Goal: Information Seeking & Learning: Find specific fact

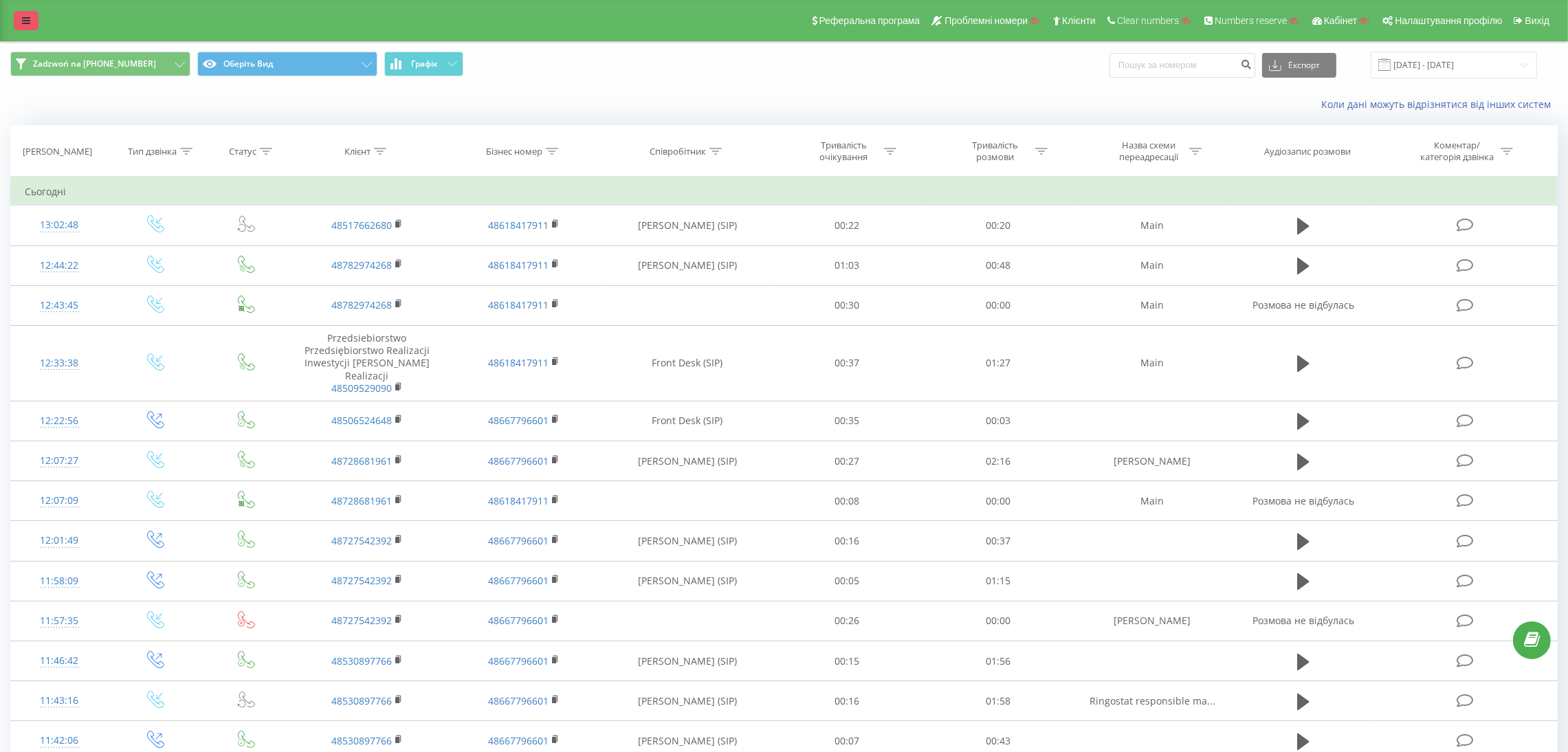
click at [24, 22] on icon at bounding box center [27, 21] width 8 height 10
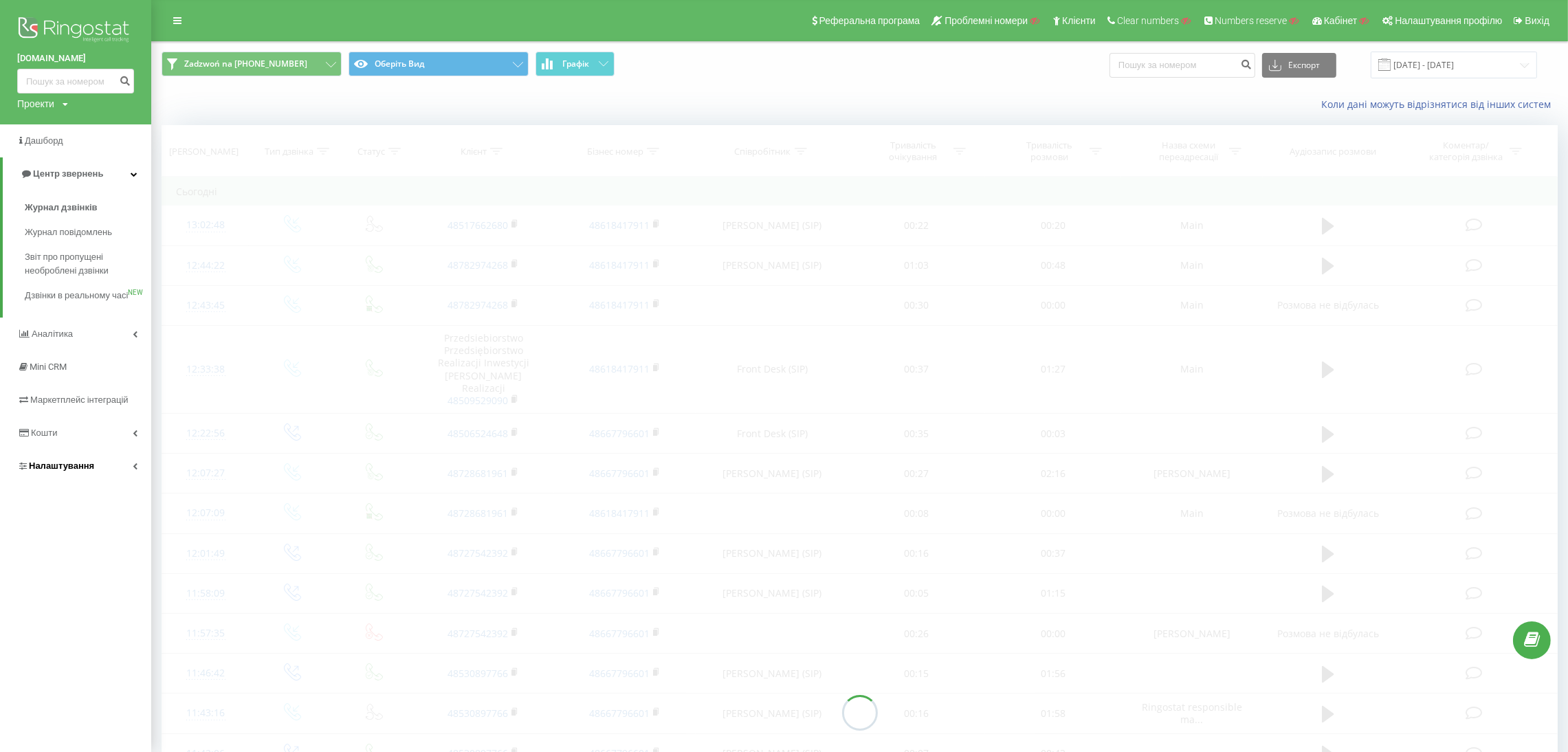
click at [48, 471] on span "Налаштування" at bounding box center [61, 466] width 66 height 10
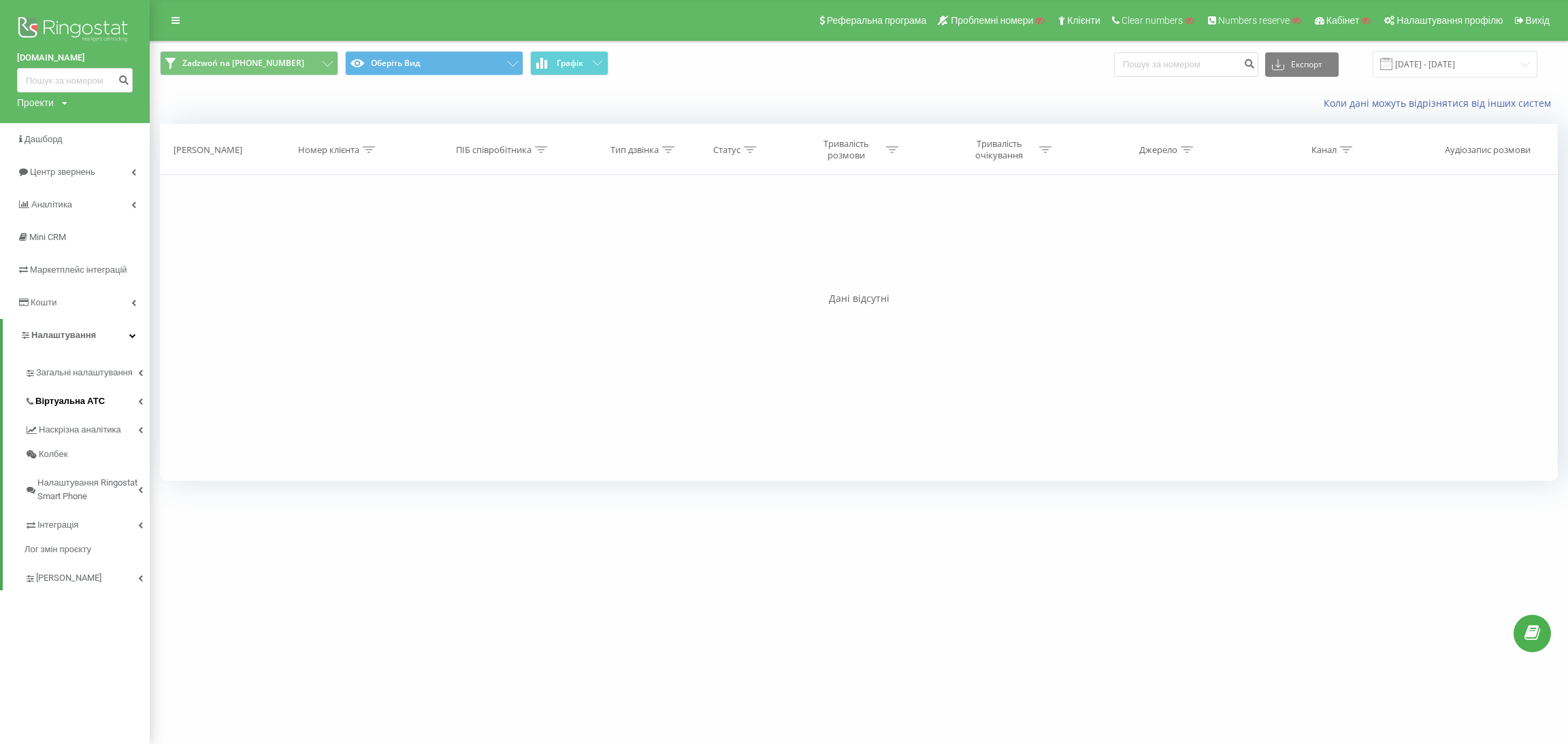
click at [76, 406] on span "Віртуальна АТС" at bounding box center [70, 401] width 69 height 14
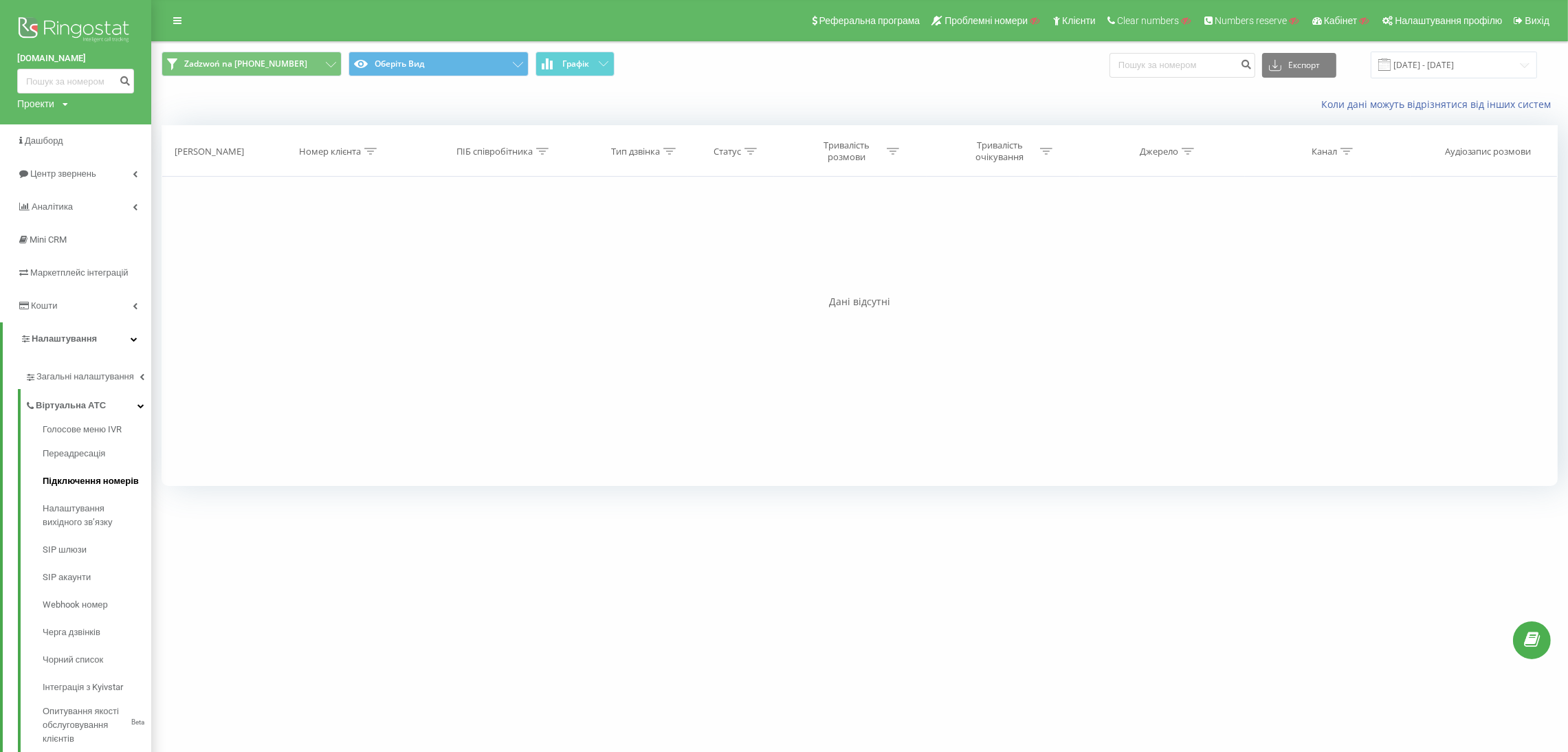
click at [90, 479] on span "Підключення номерів" at bounding box center [90, 481] width 96 height 14
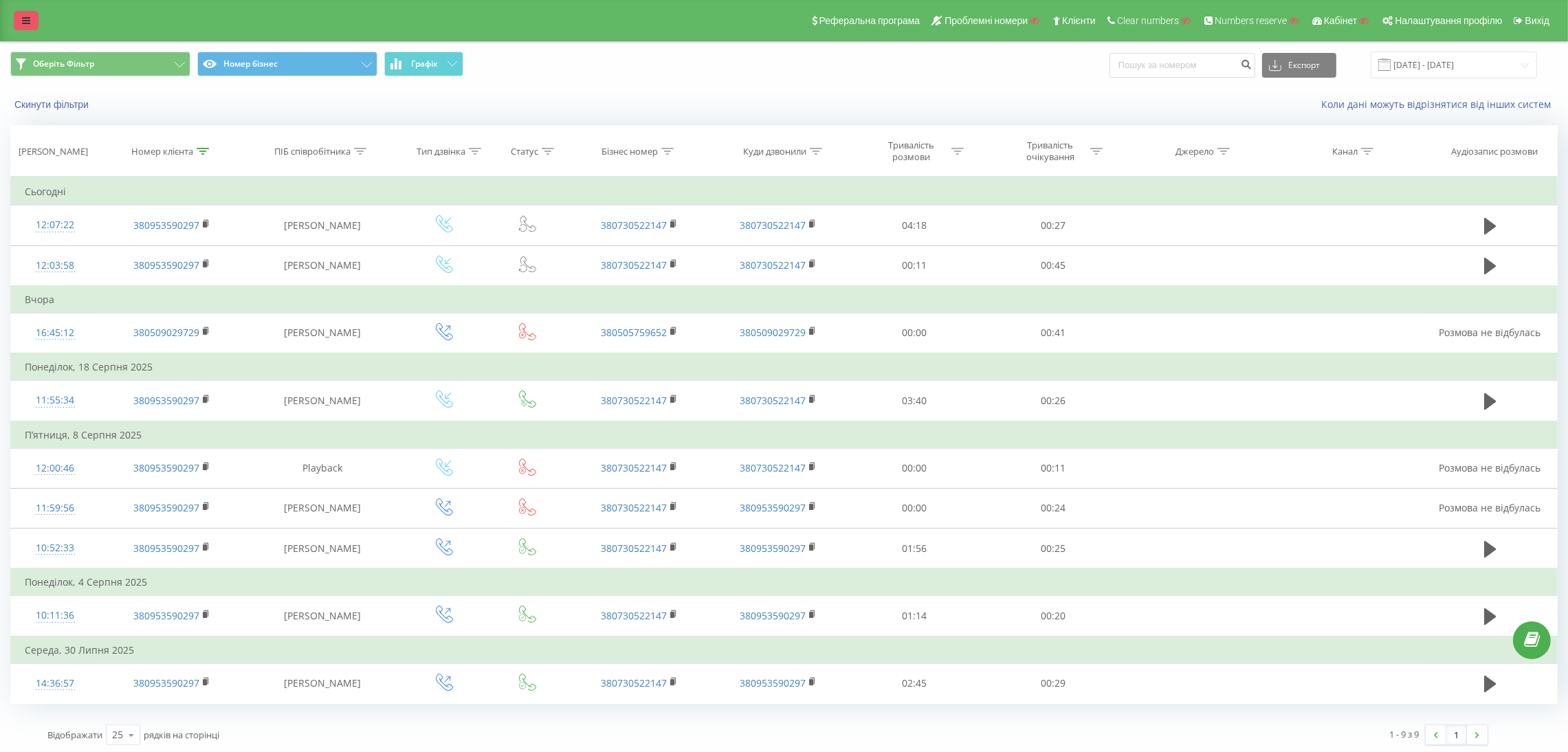
click at [31, 22] on link at bounding box center [27, 20] width 25 height 19
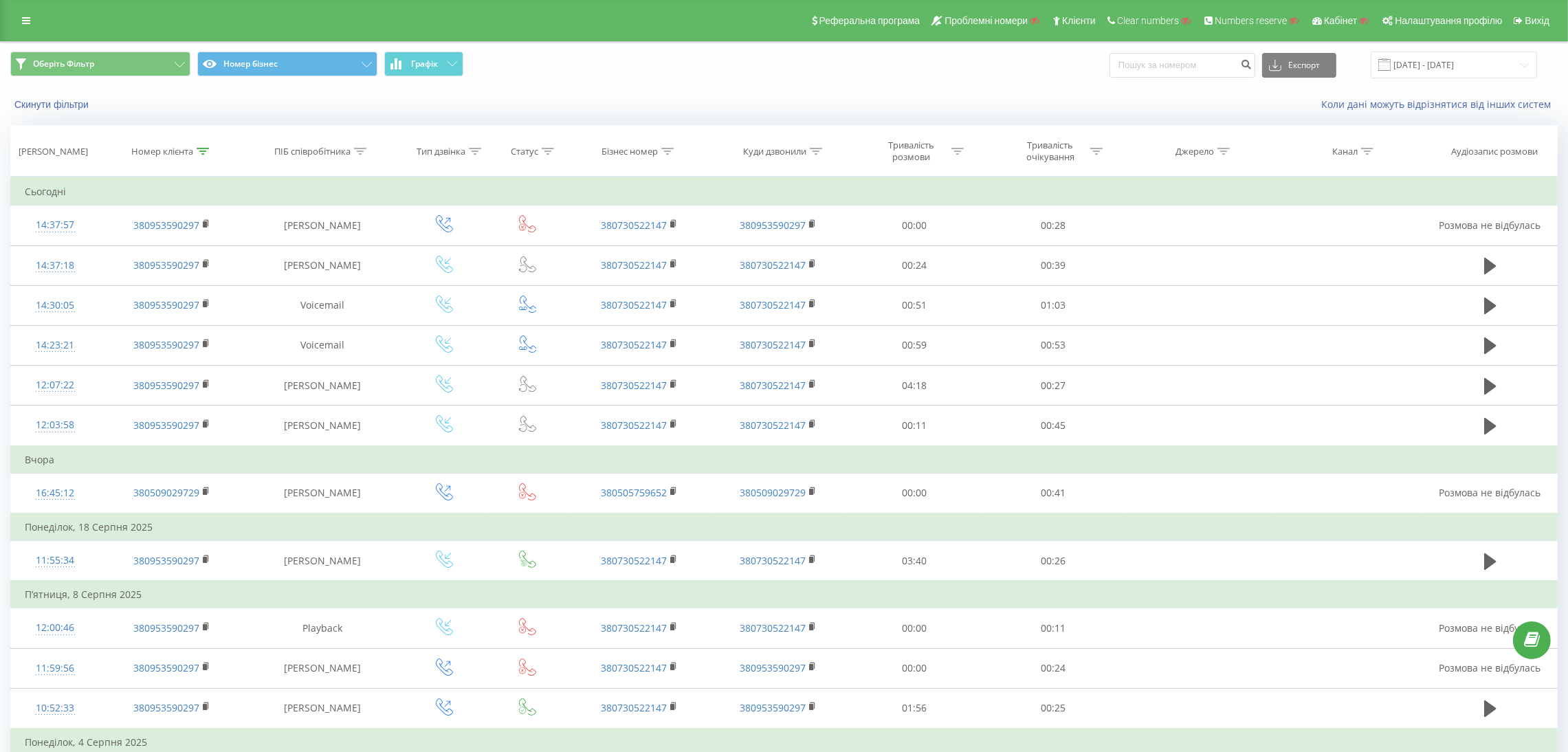
click at [30, 31] on div "Реферальна програма Проблемні номери Клієнти Clear numbers Numbers reserve Кабі…" at bounding box center [784, 21] width 1568 height 42
click at [27, 26] on icon at bounding box center [27, 21] width 8 height 10
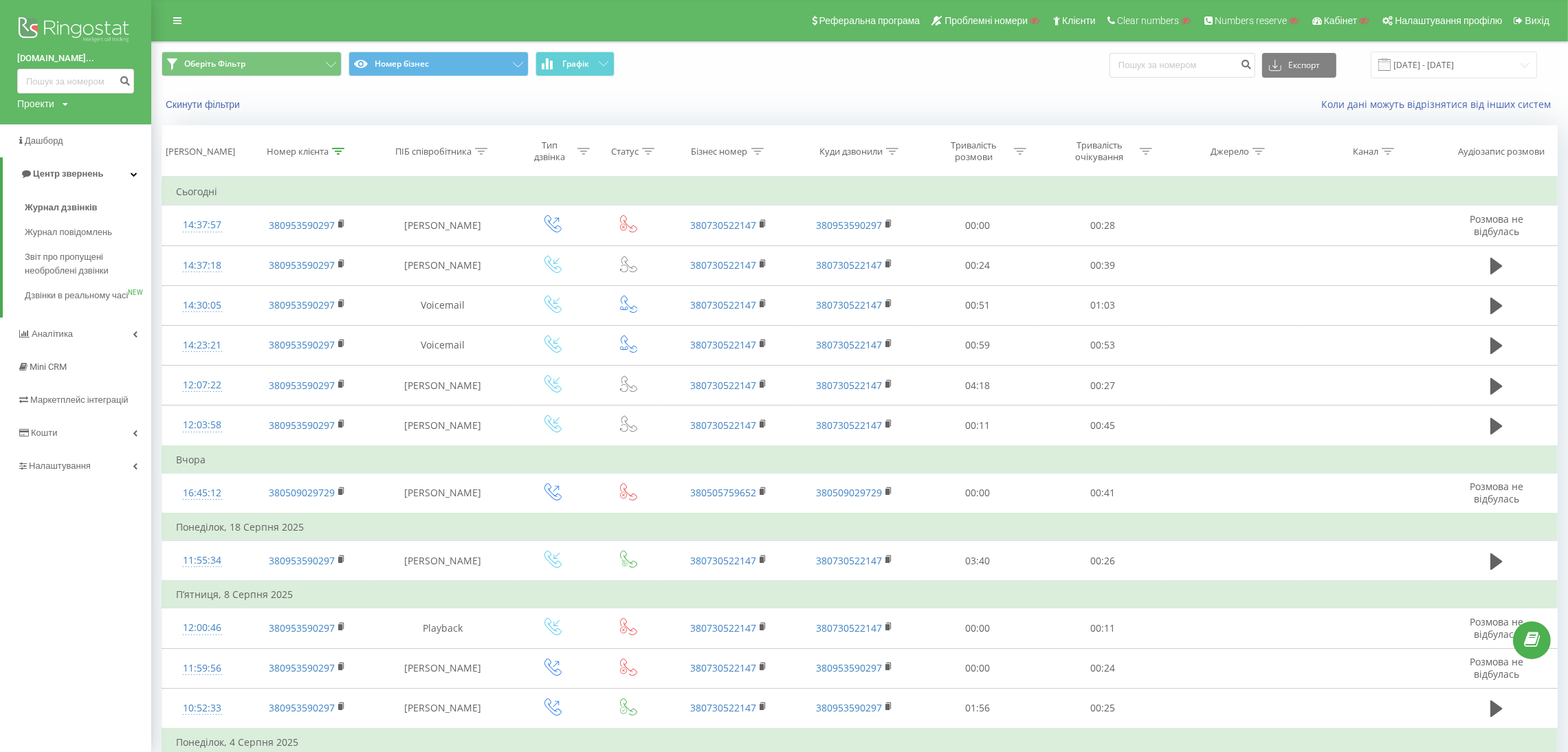
click at [26, 102] on div "Проекти" at bounding box center [36, 104] width 37 height 14
click at [56, 120] on input "text" at bounding box center [56, 125] width 69 height 20
paste input "drive-medical.kr.ua"
type input "drive-medical.kr.ua"
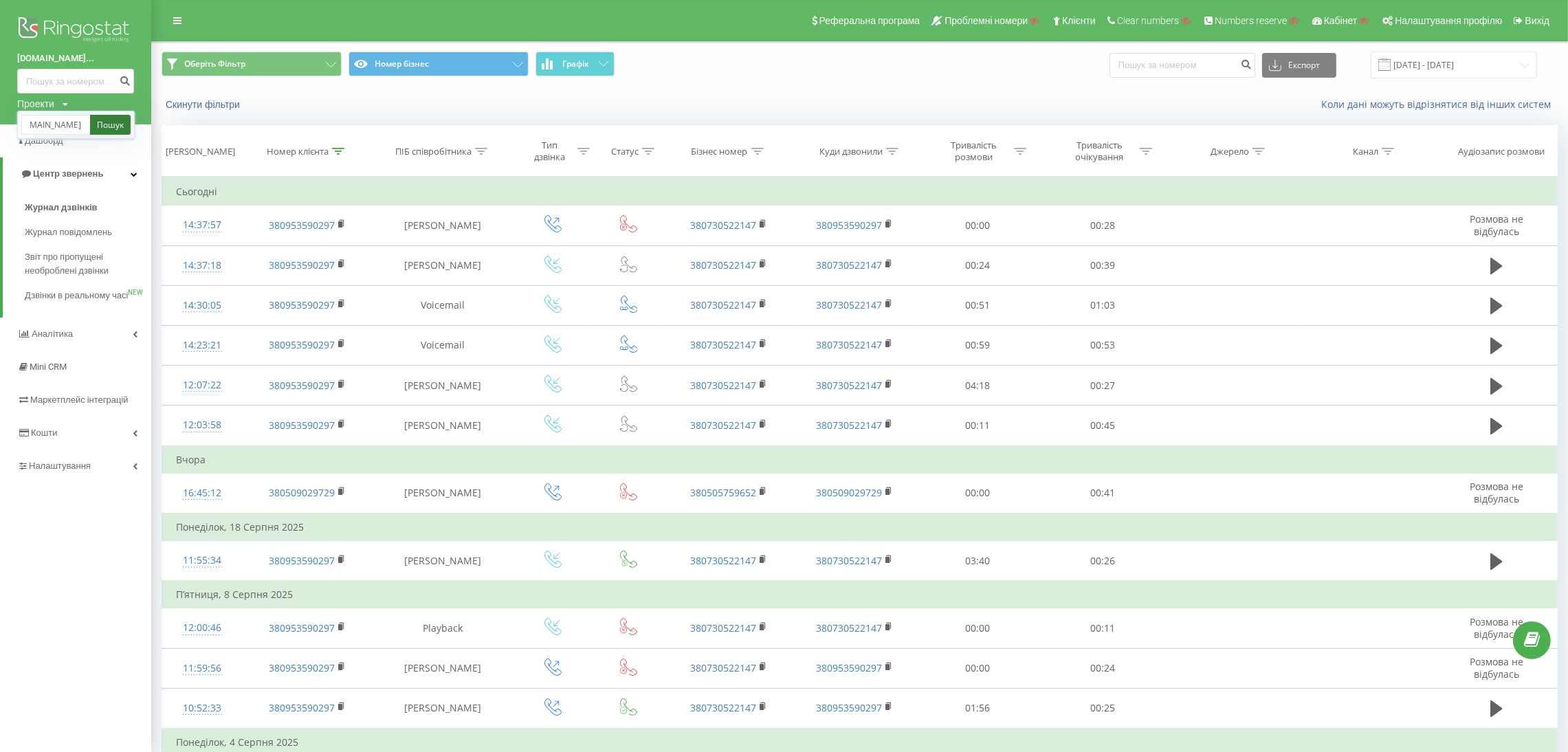
click at [110, 127] on link "Пошук" at bounding box center [110, 125] width 41 height 20
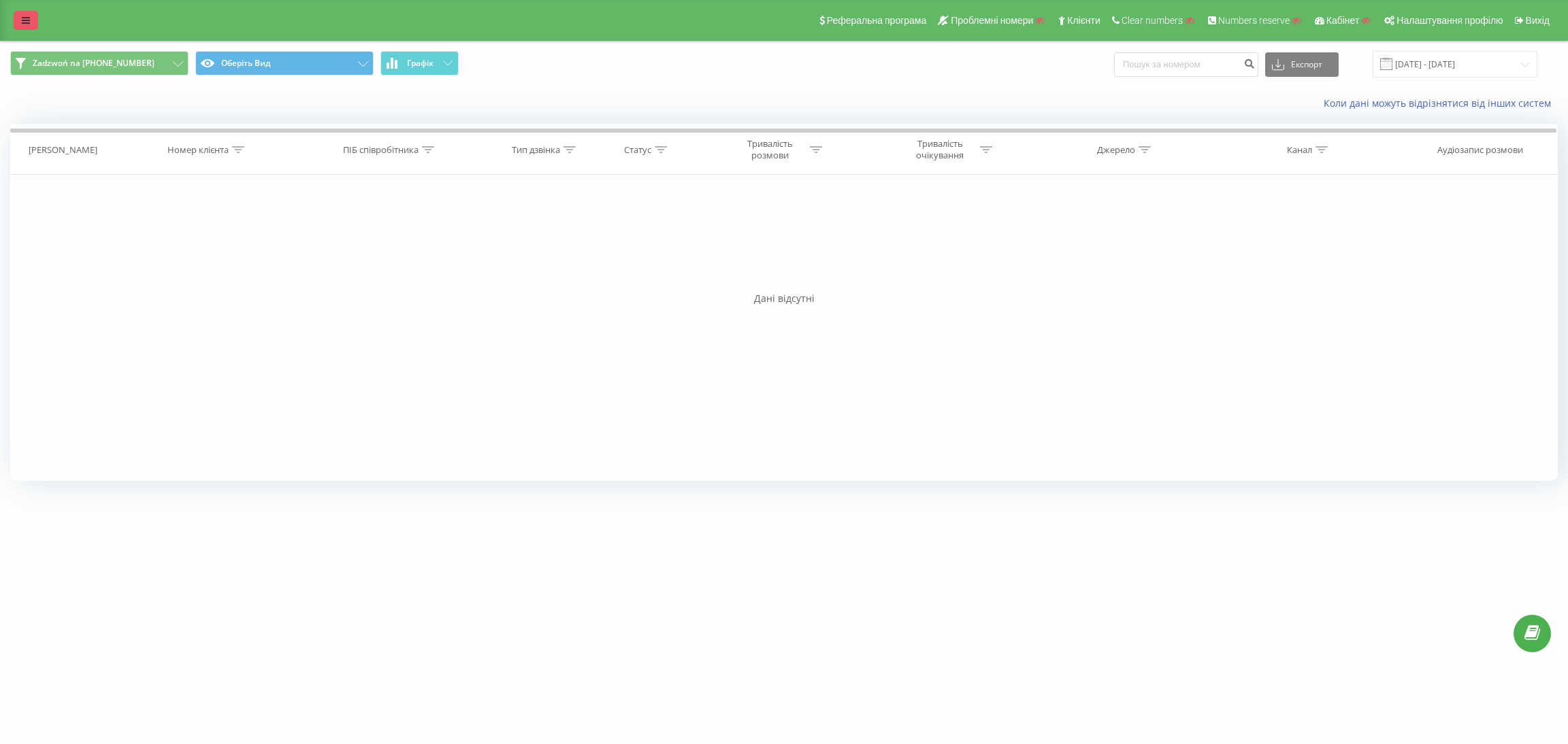
click at [21, 14] on link at bounding box center [26, 20] width 25 height 19
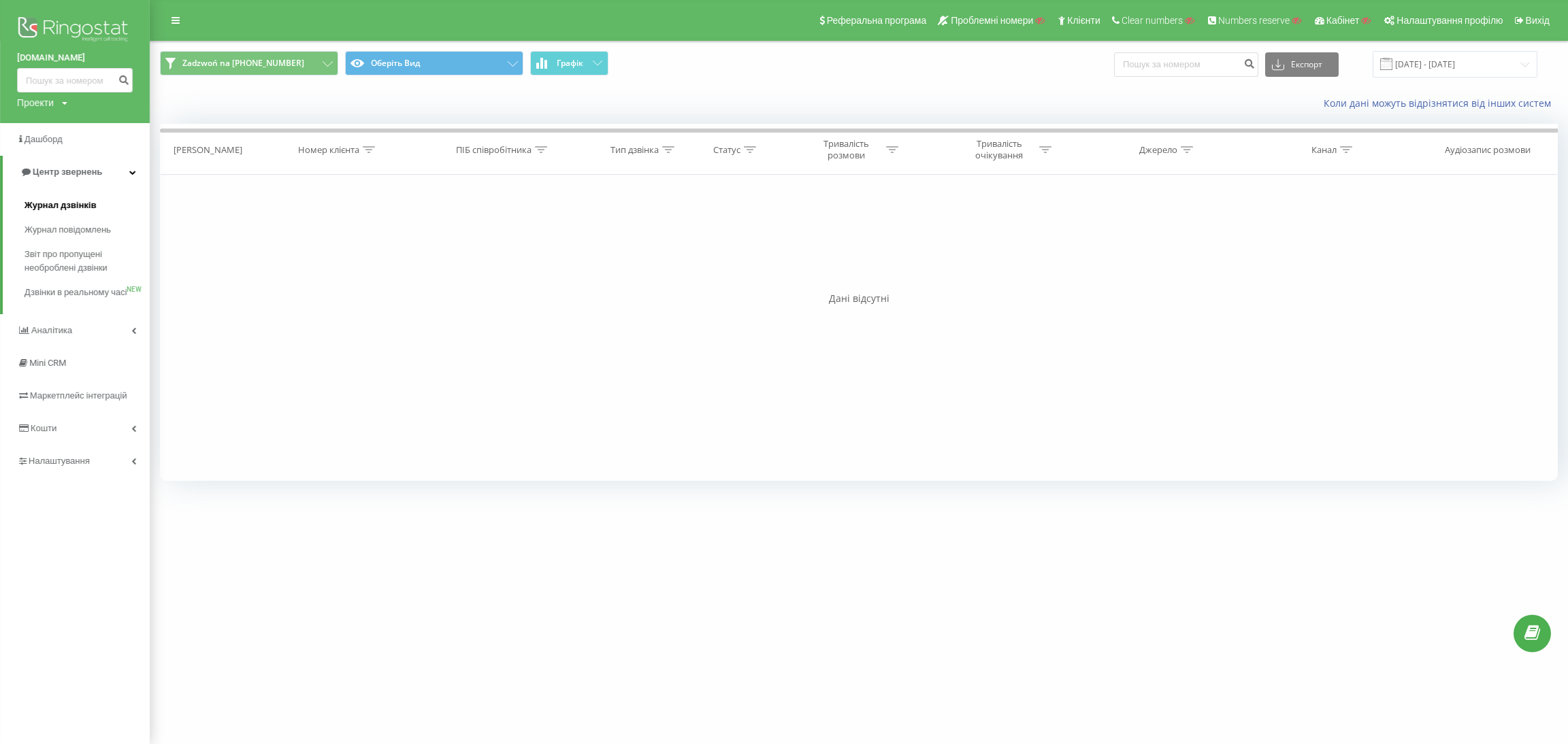
click at [67, 204] on span "Журнал дзвінків" at bounding box center [61, 205] width 72 height 14
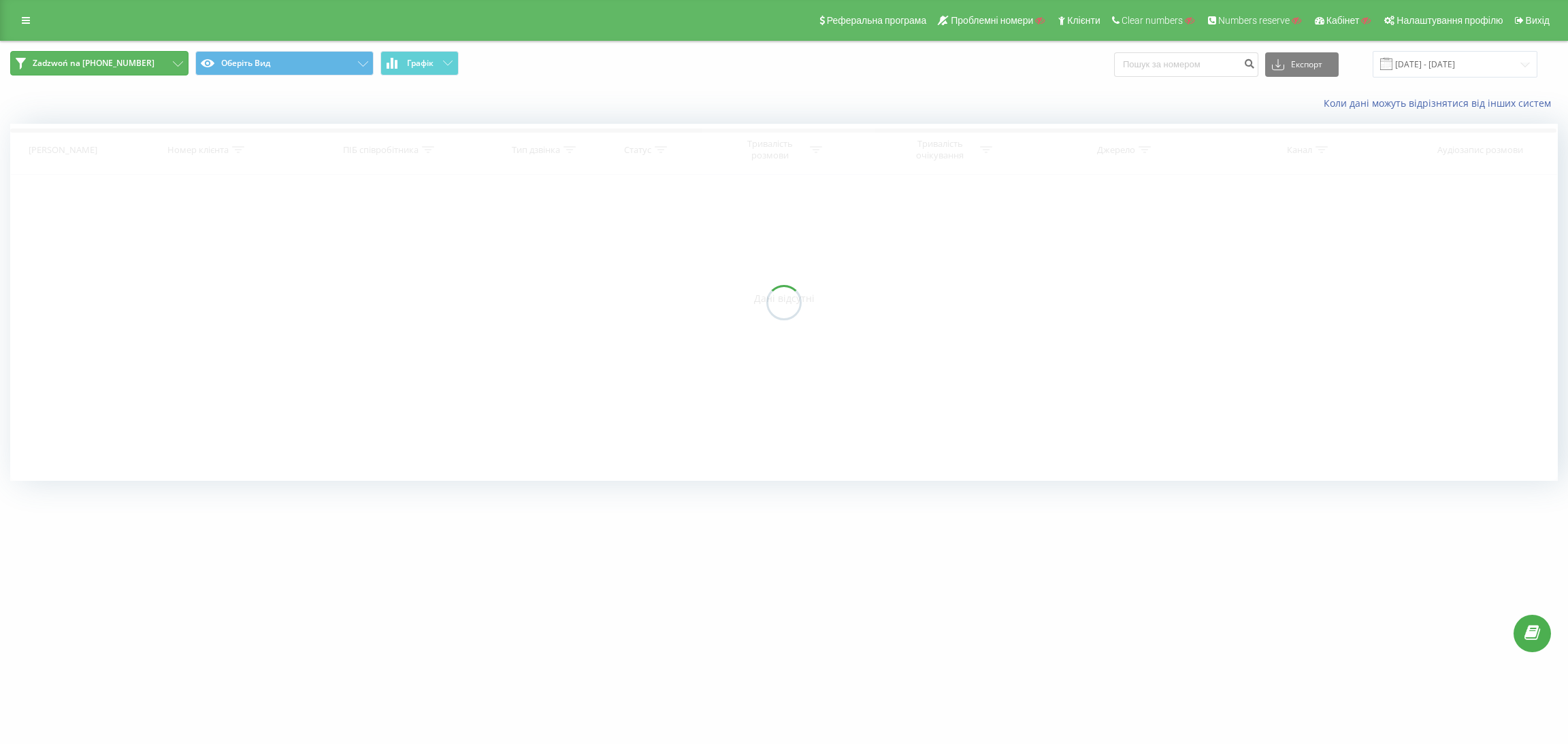
click at [136, 69] on button "Zadzwoń na [PHONE_NUMBER]" at bounding box center [99, 63] width 178 height 25
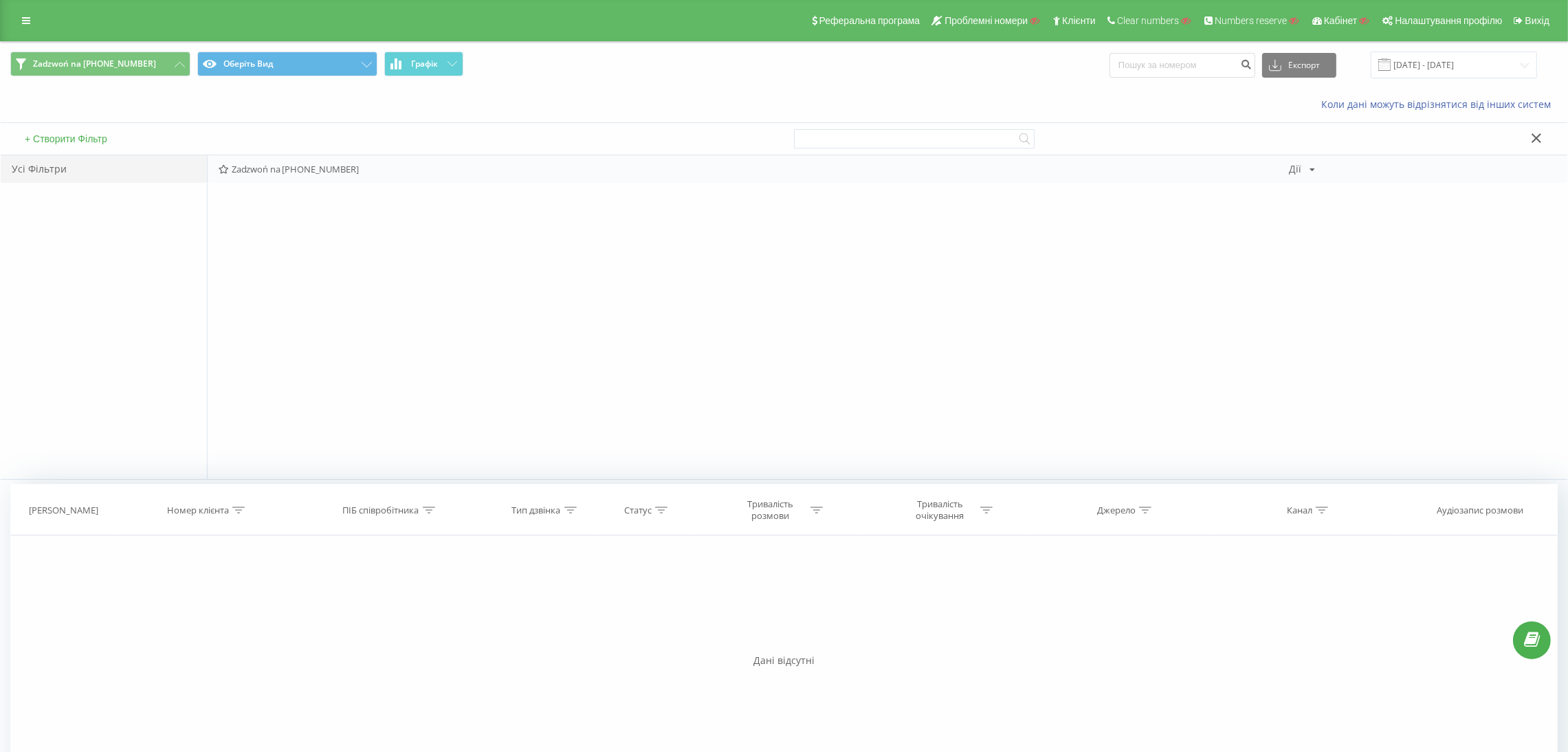
click at [323, 178] on div "Zadzwoń na [PHONE_NUMBER] Дії Редагувати Копіювати Видалити За замовчуванням По…" at bounding box center [887, 168] width 1360 height 27
click at [1313, 164] on div "Zadzwoń na [PHONE_NUMBER] Дії Редагувати Копіювати Видалити За замовчуванням По…" at bounding box center [887, 168] width 1360 height 27
click at [1309, 167] on icon at bounding box center [1312, 170] width 6 height 8
click at [1326, 240] on span "Видалити" at bounding box center [1346, 238] width 41 height 12
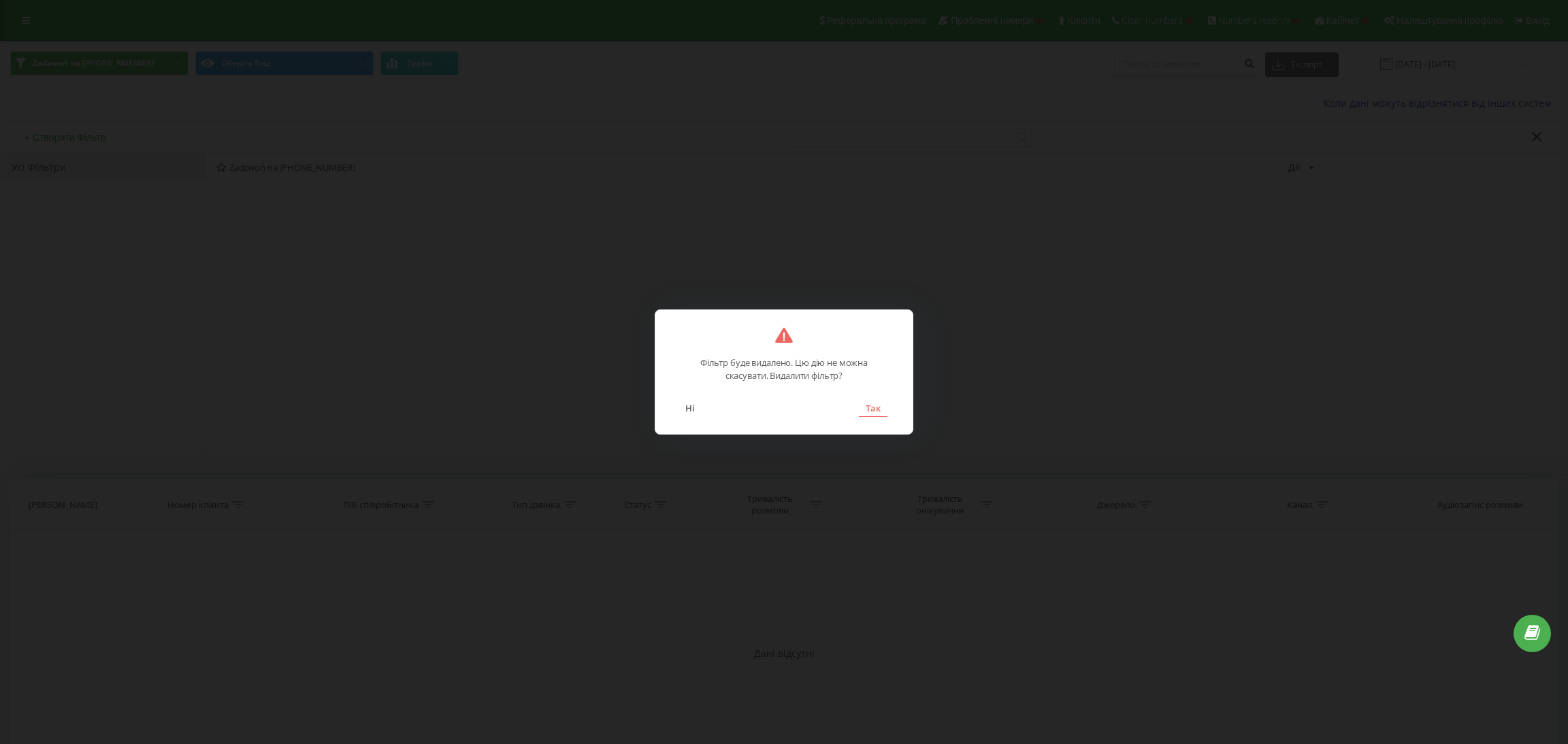
click at [874, 413] on button "Так" at bounding box center [872, 408] width 29 height 18
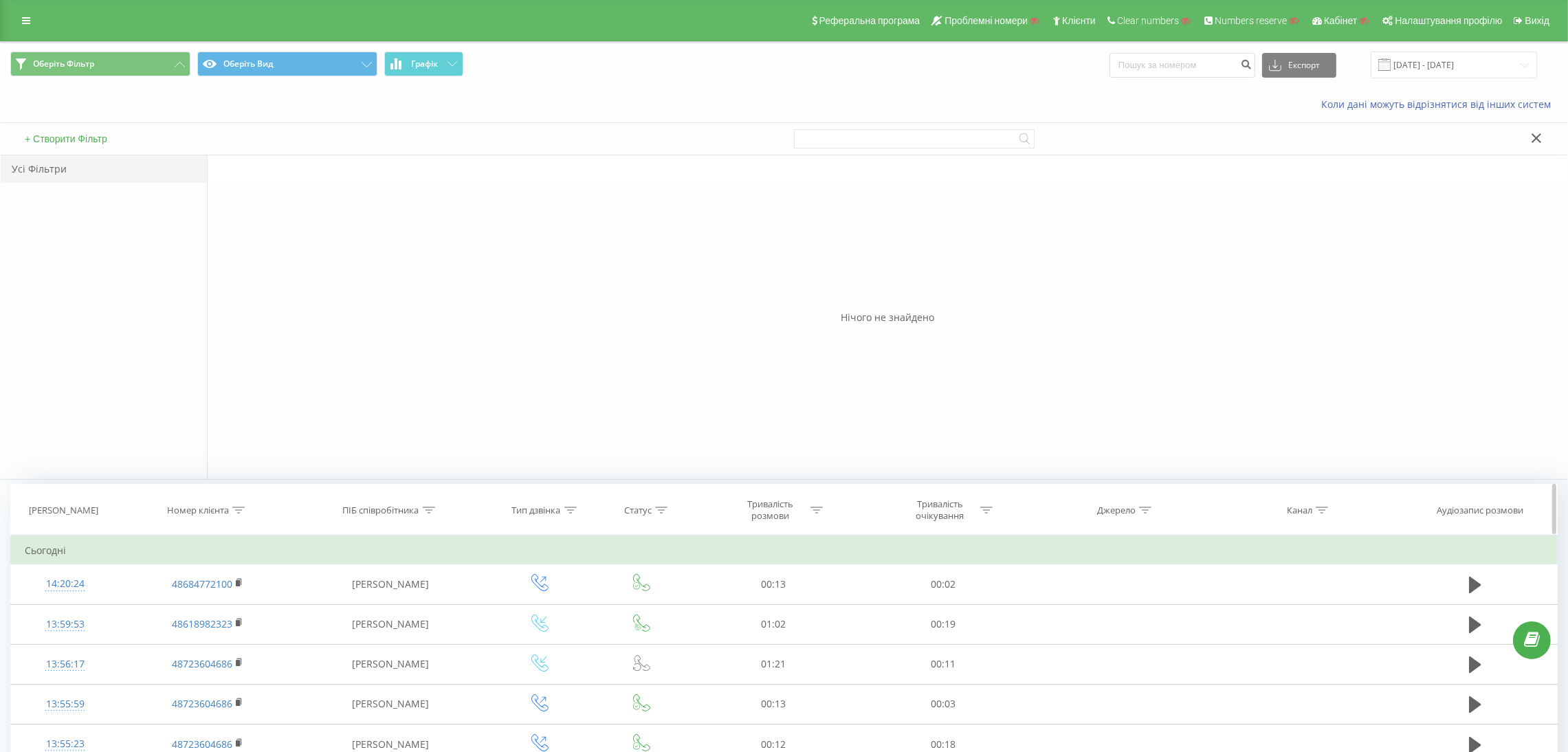
click at [240, 510] on icon at bounding box center [238, 510] width 12 height 7
click at [217, 607] on input "text" at bounding box center [207, 608] width 121 height 24
paste input "48728681961"
type input "48728681961"
click at [236, 642] on span "OK" at bounding box center [236, 636] width 38 height 22
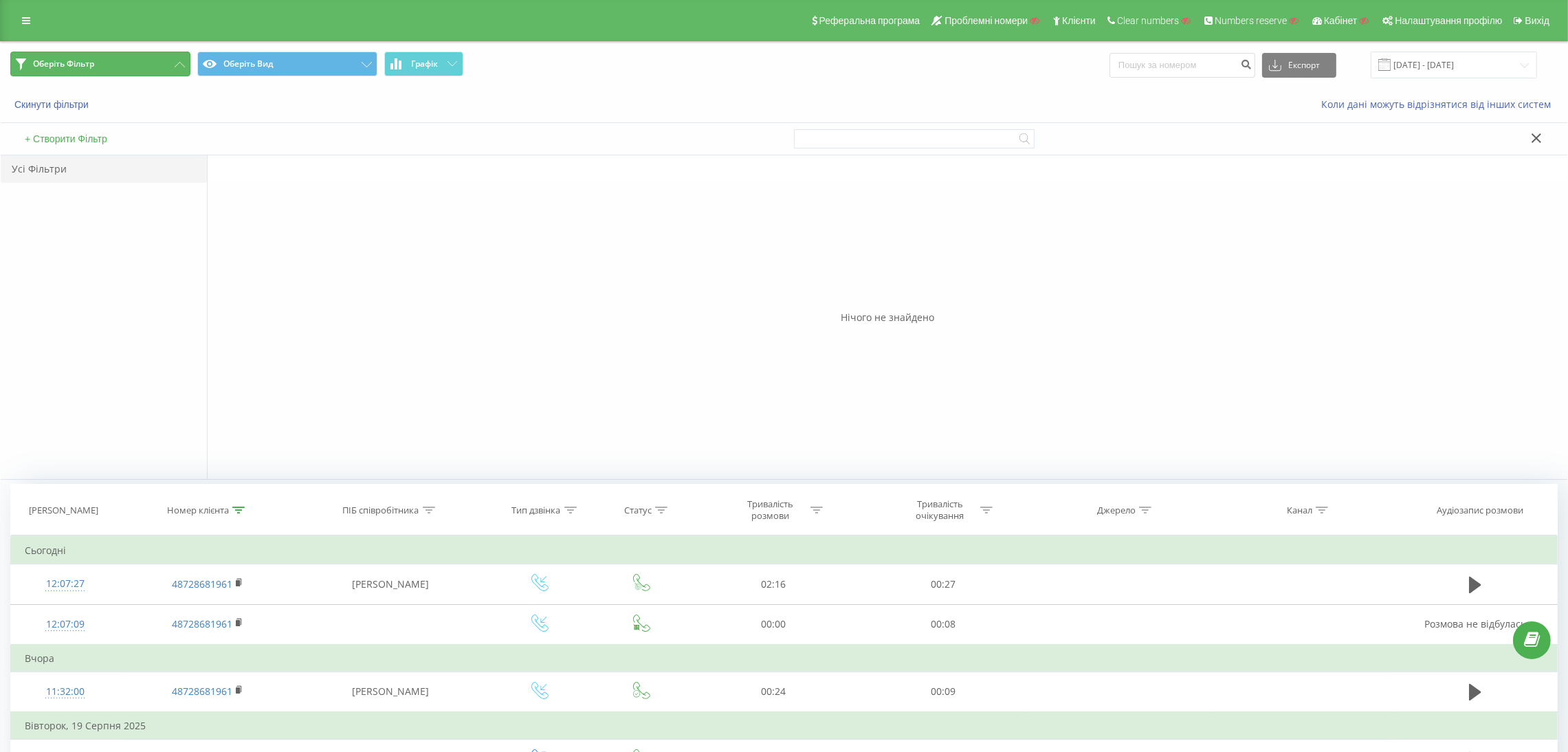
click at [124, 60] on button "Оберіть Фільтр" at bounding box center [100, 64] width 180 height 25
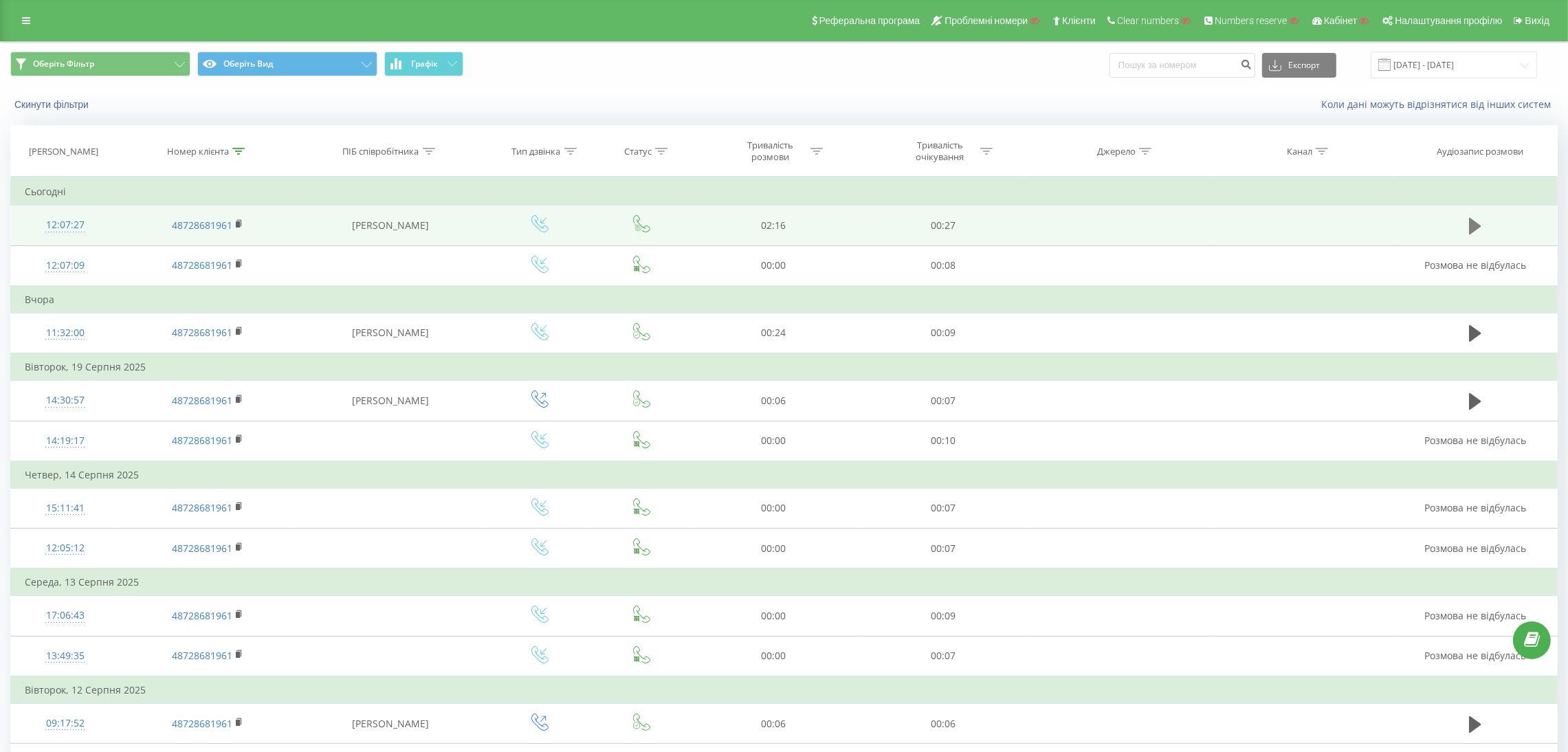
click at [1476, 223] on icon at bounding box center [1474, 227] width 12 height 17
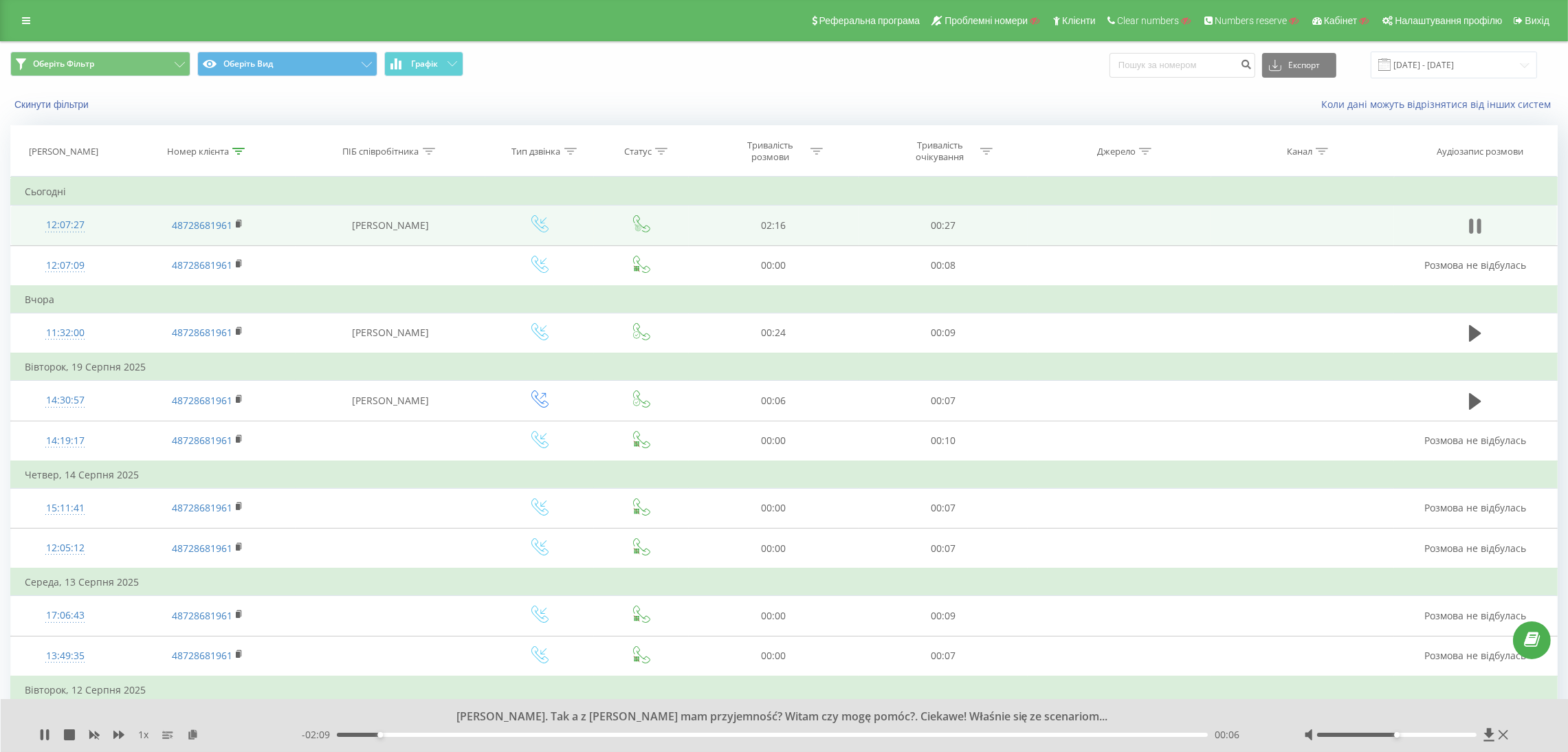
click at [1474, 227] on icon at bounding box center [1474, 226] width 12 height 19
click at [45, 227] on div "12:07:27" at bounding box center [65, 225] width 80 height 27
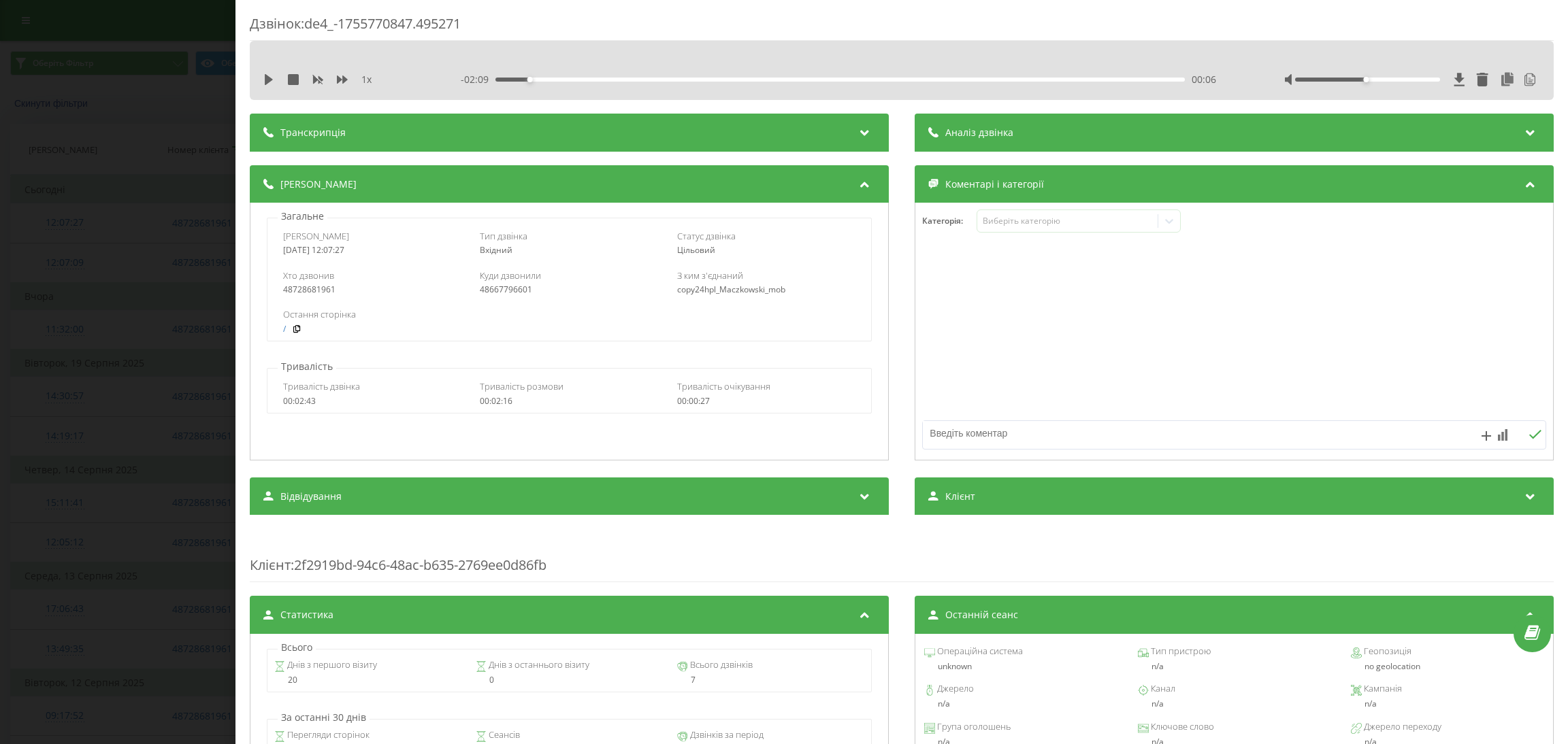
click at [505, 298] on div "Хто дзвонив 48728681961 Куди дзвонили 48667796601 З ким з'єднаний copy24hpl_Mac…" at bounding box center [569, 282] width 605 height 39
copy div "48667796601"
click at [140, 271] on div "Дзвінок : de4_-1755770847.495271 [PERSON_NAME]. Tak a z [PERSON_NAME] mam przyj…" at bounding box center [784, 372] width 1568 height 744
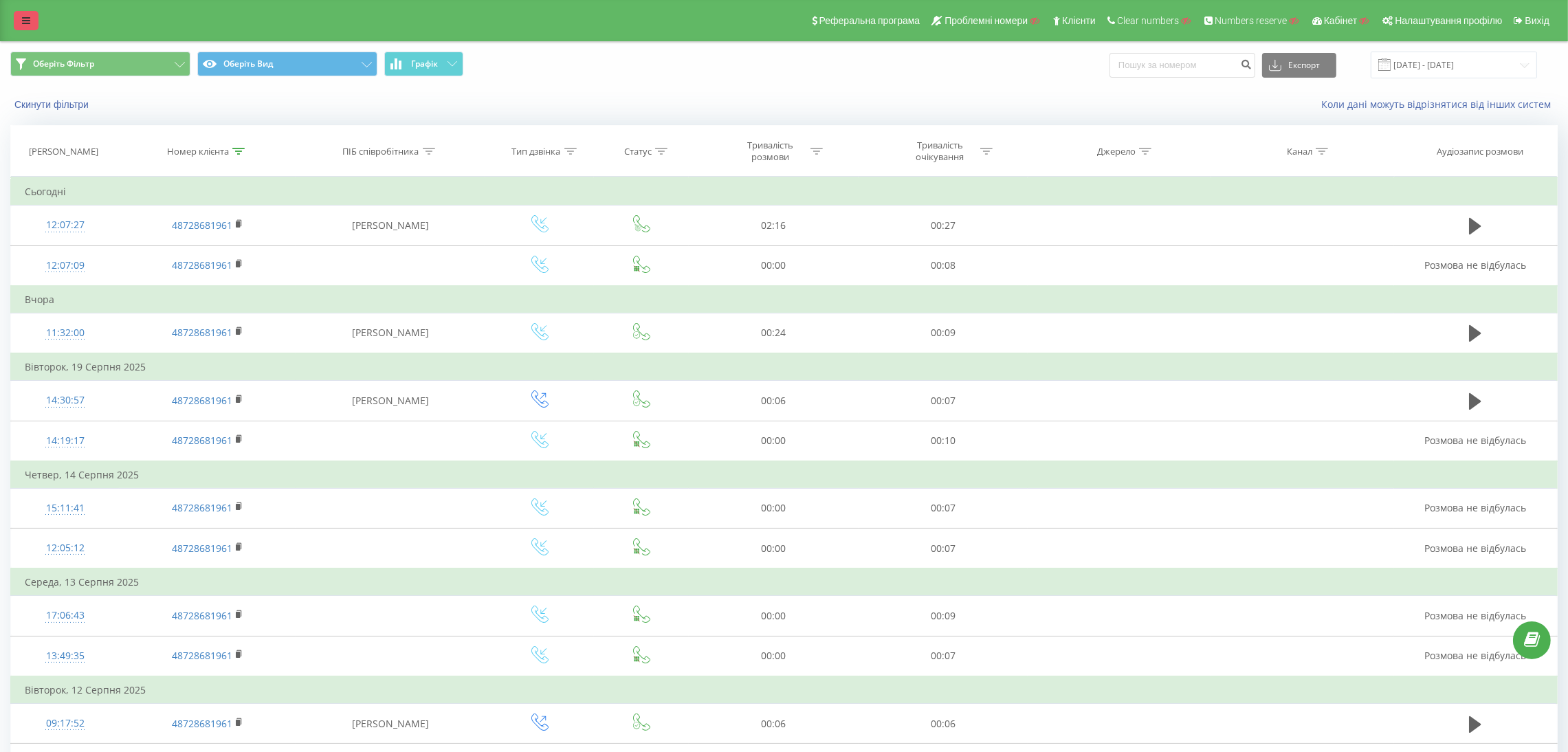
click at [24, 22] on icon at bounding box center [27, 21] width 8 height 10
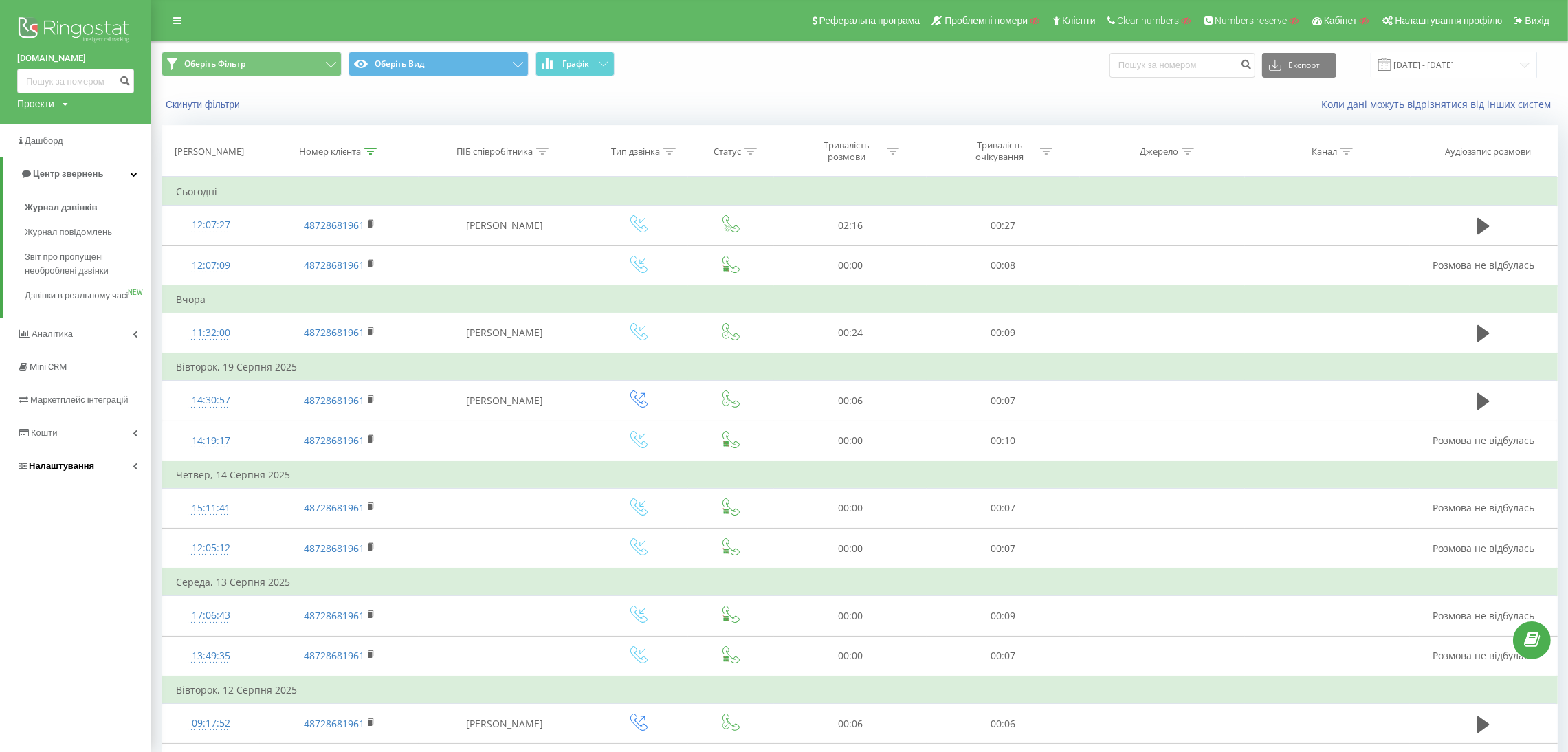
click at [80, 471] on span "Налаштування" at bounding box center [61, 466] width 66 height 10
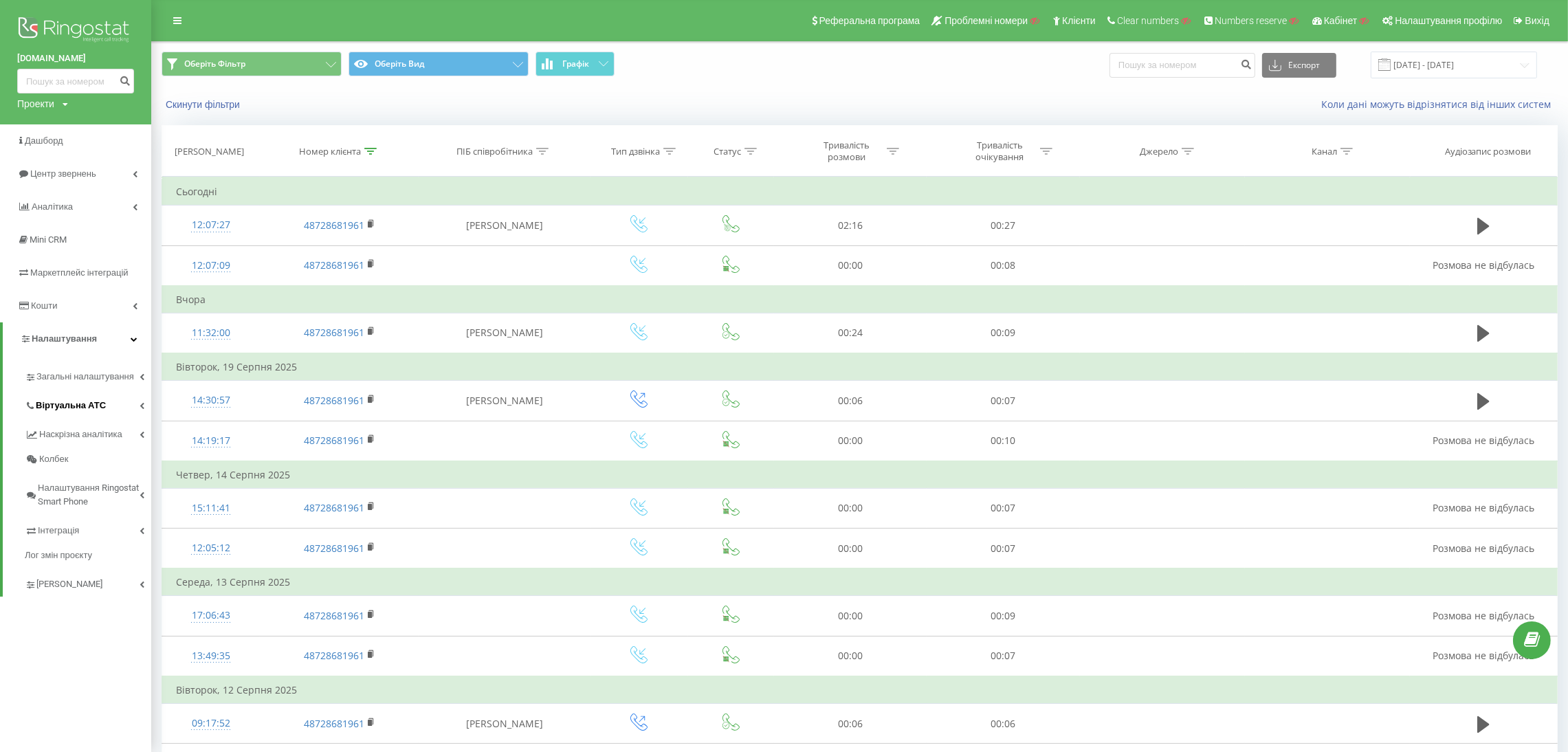
click at [87, 407] on span "Віртуальна АТС" at bounding box center [71, 405] width 70 height 14
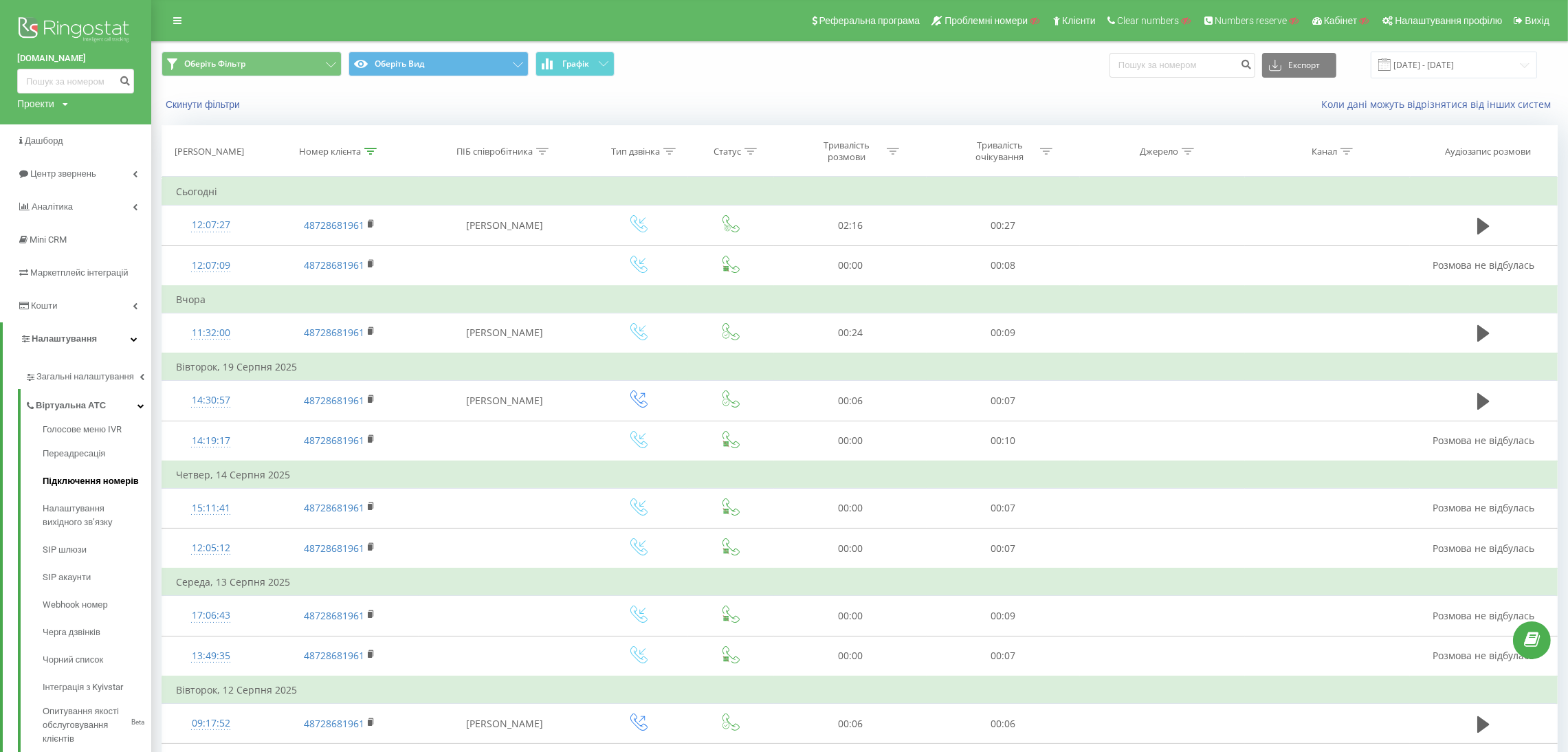
click at [94, 480] on span "Підключення номерів" at bounding box center [90, 481] width 96 height 14
